Goal: Transaction & Acquisition: Purchase product/service

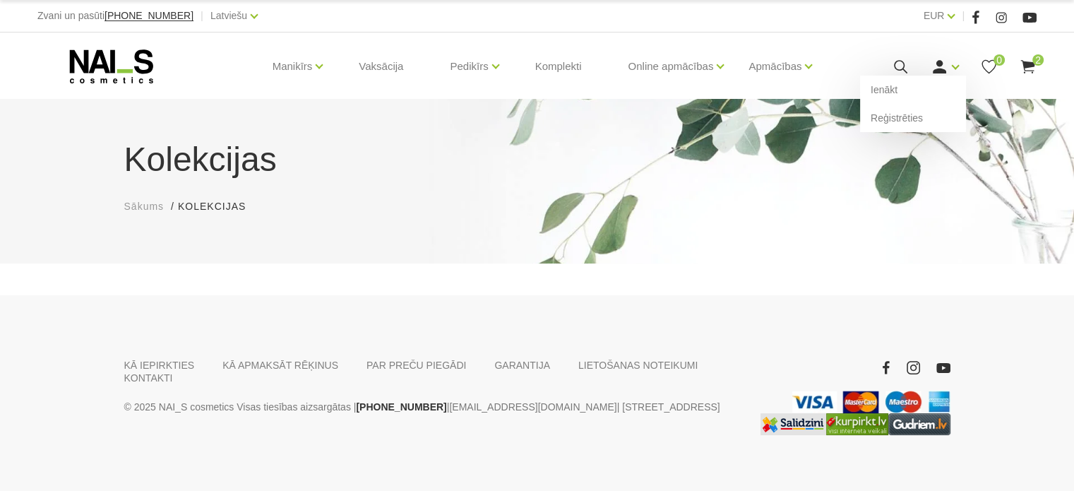
click at [946, 69] on icon at bounding box center [939, 67] width 18 height 18
click at [887, 86] on link "Ienākt" at bounding box center [913, 90] width 106 height 28
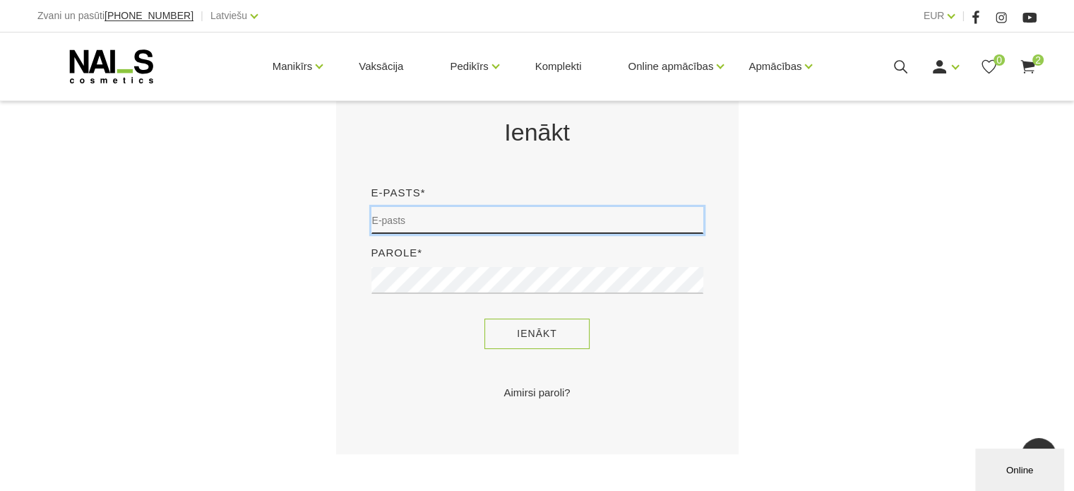
type input "sory78@inbox.lv"
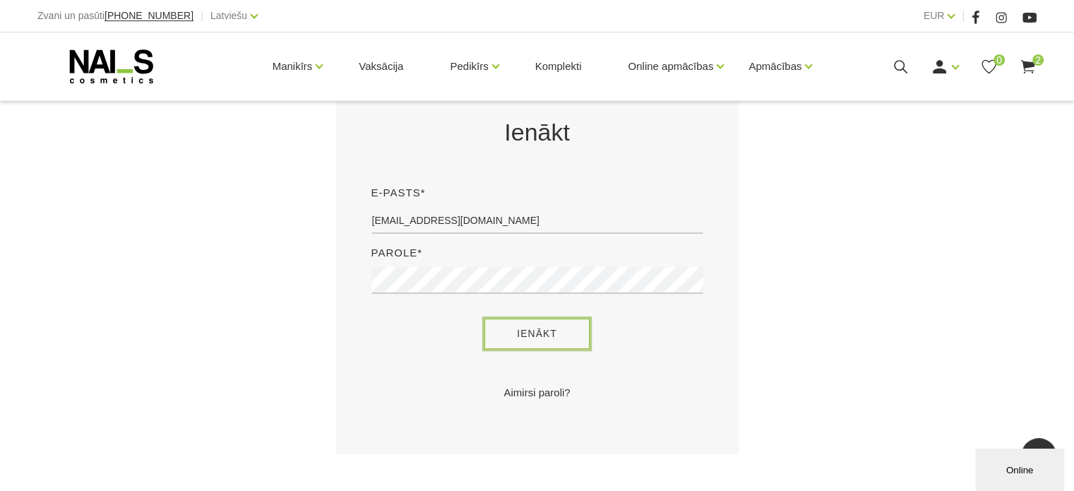
click at [534, 337] on button "Ienākt" at bounding box center [536, 333] width 105 height 30
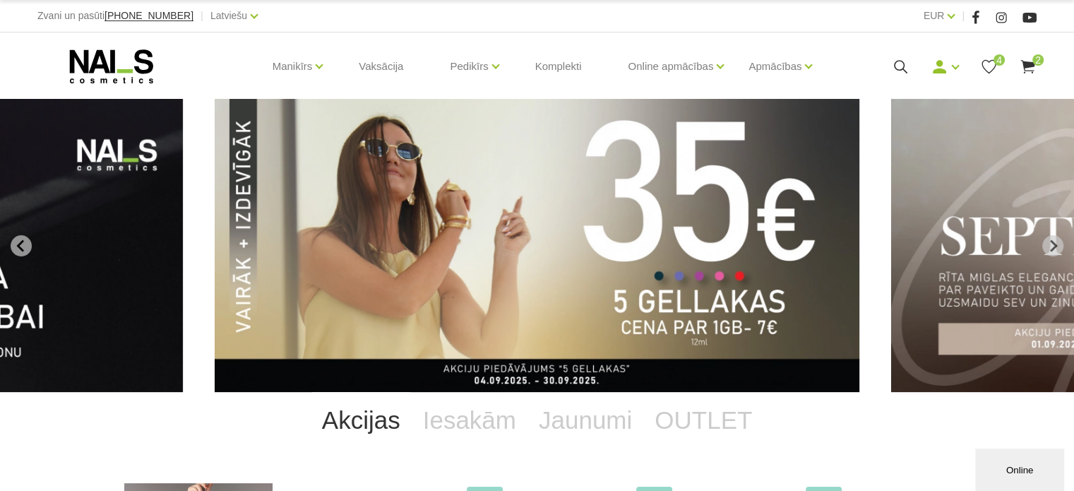
click at [990, 60] on use at bounding box center [988, 66] width 14 height 14
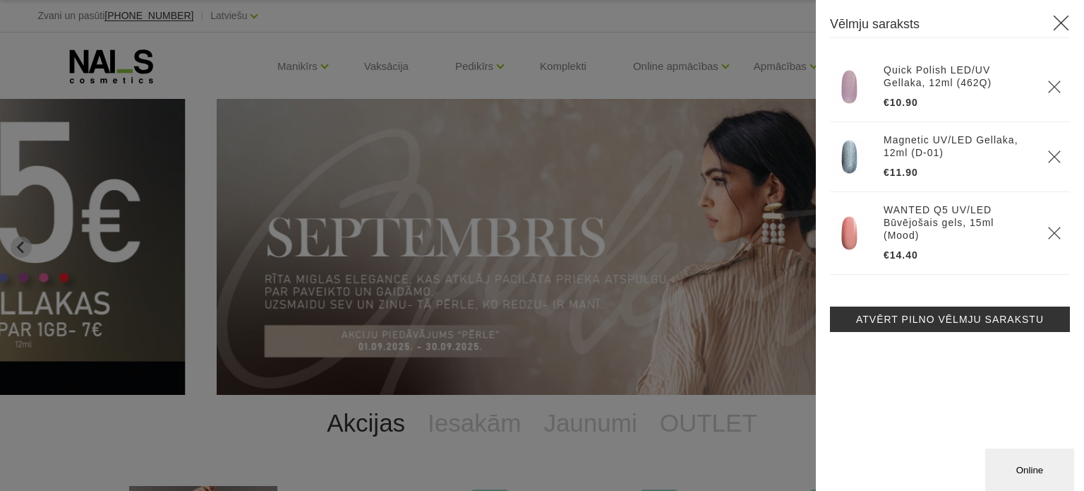
click at [742, 47] on div at bounding box center [542, 245] width 1084 height 491
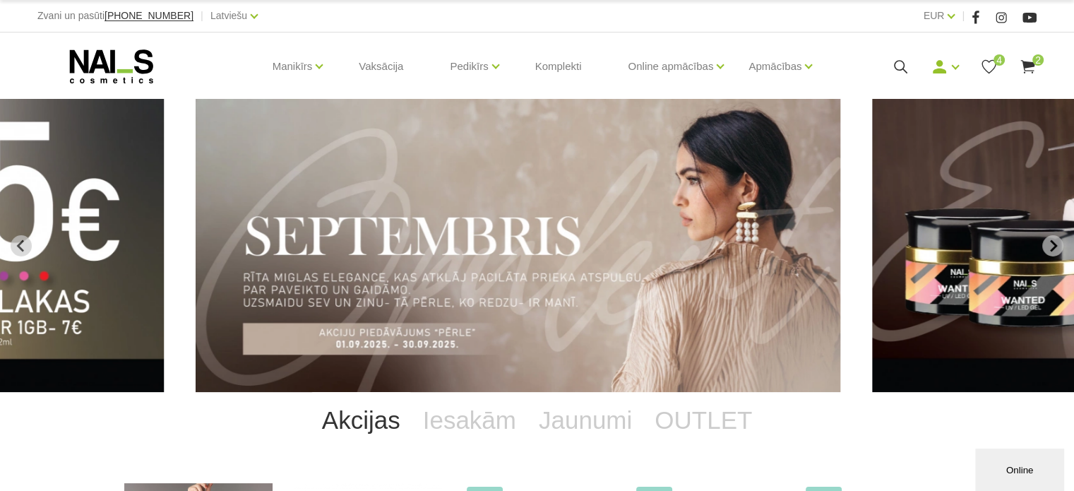
click at [1036, 66] on icon at bounding box center [1028, 67] width 18 height 18
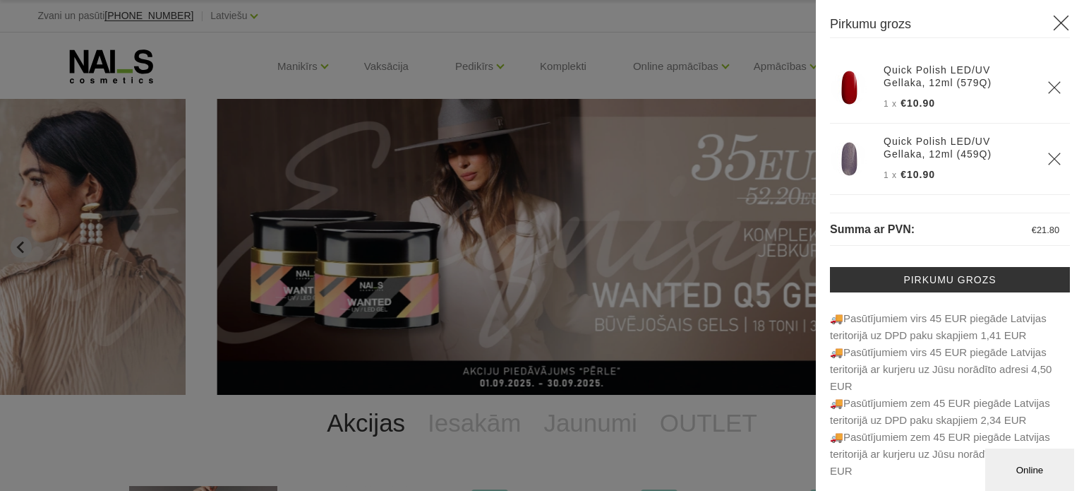
click at [854, 163] on img at bounding box center [849, 158] width 35 height 35
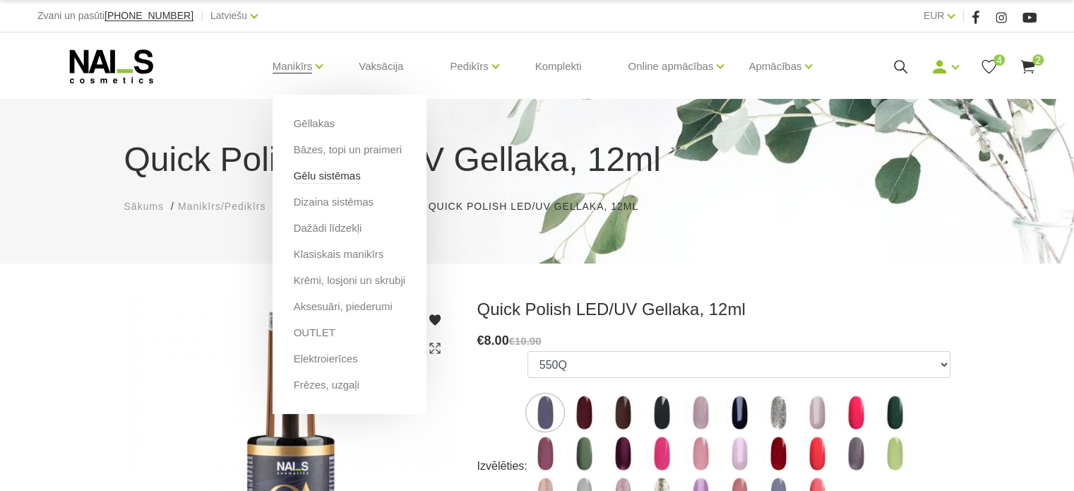
click at [335, 172] on link "Gēlu sistēmas" at bounding box center [327, 176] width 67 height 16
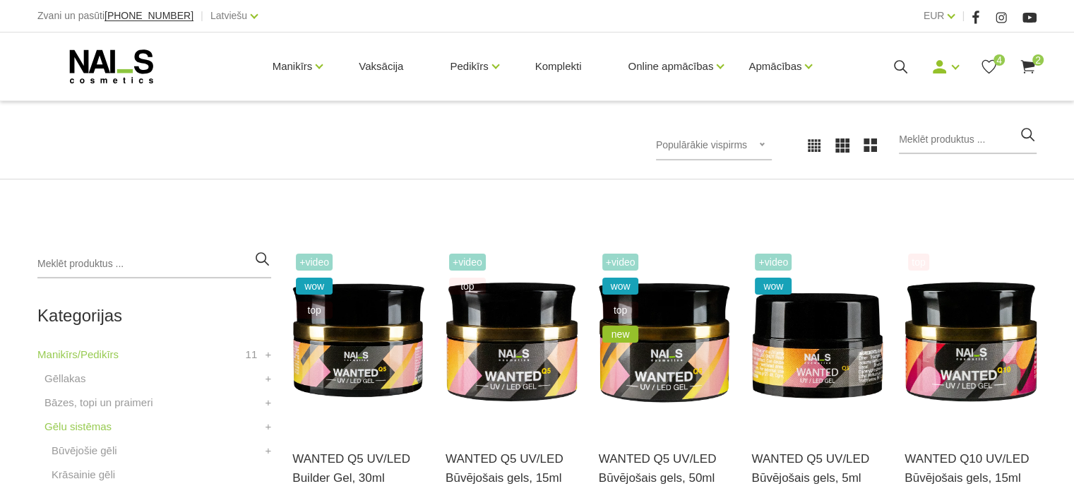
scroll to position [282, 0]
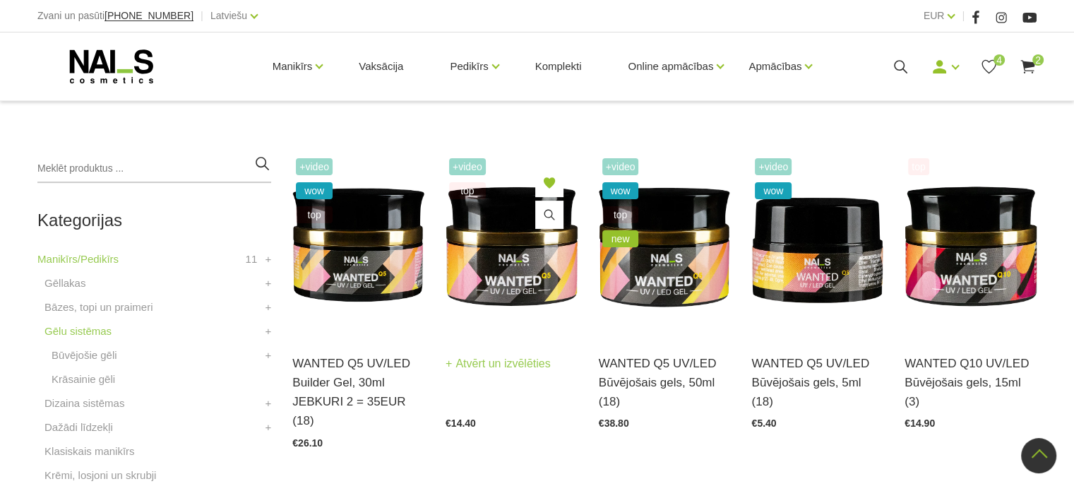
click at [511, 286] on img at bounding box center [511, 245] width 132 height 181
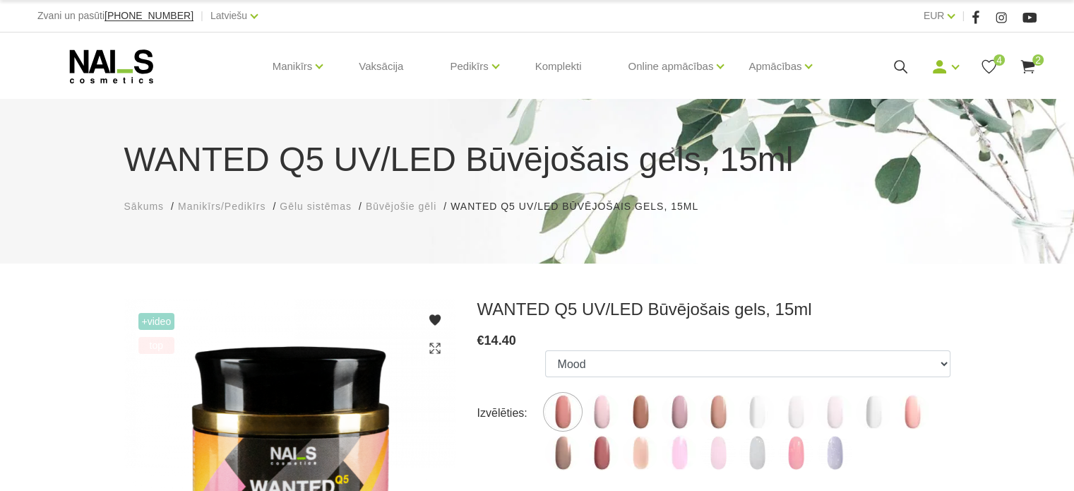
scroll to position [282, 0]
